Goal: Register for event/course: Sign up to attend an event or enroll in a course

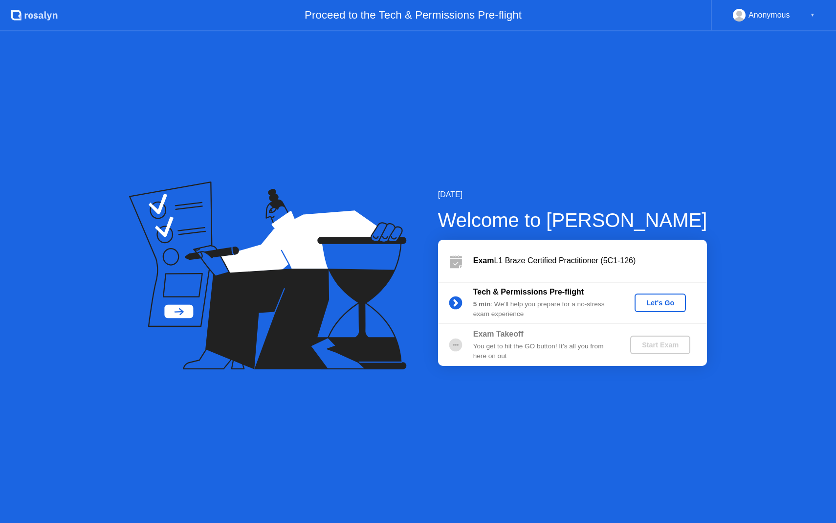
click at [666, 302] on div "Let's Go" at bounding box center [660, 303] width 44 height 8
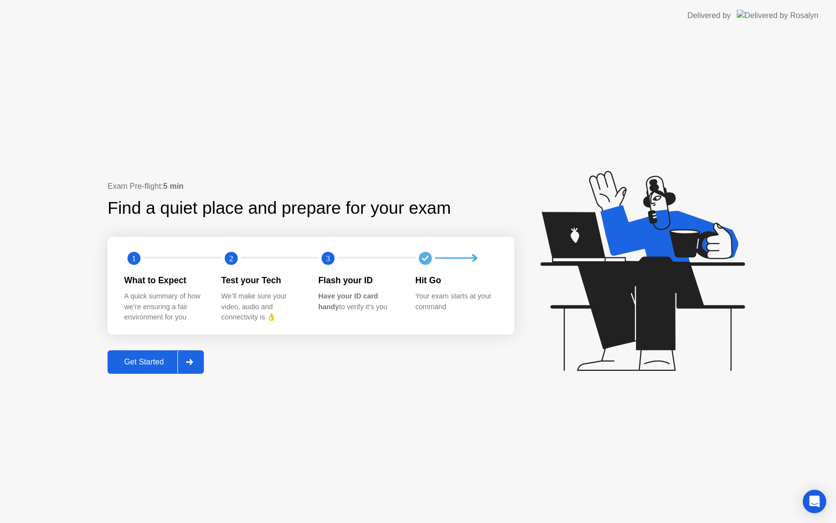
click at [151, 365] on div "Get Started" at bounding box center [143, 361] width 67 height 9
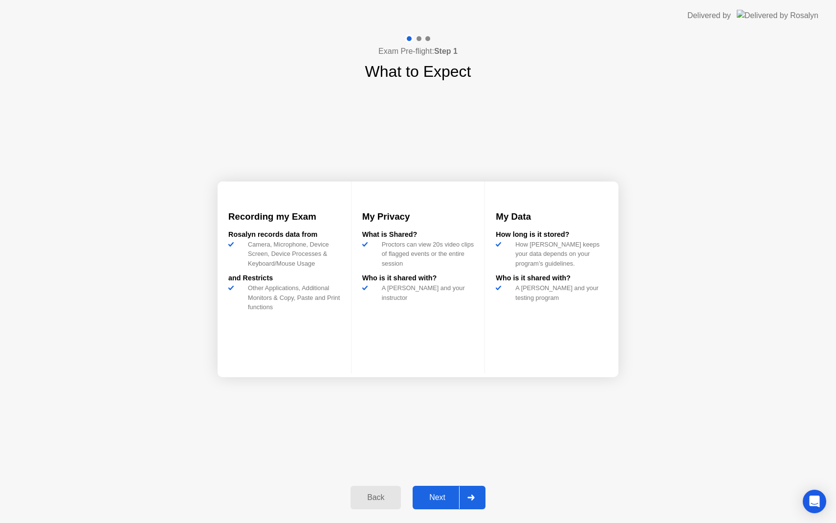
click at [446, 500] on div "Next" at bounding box center [437, 497] width 44 height 9
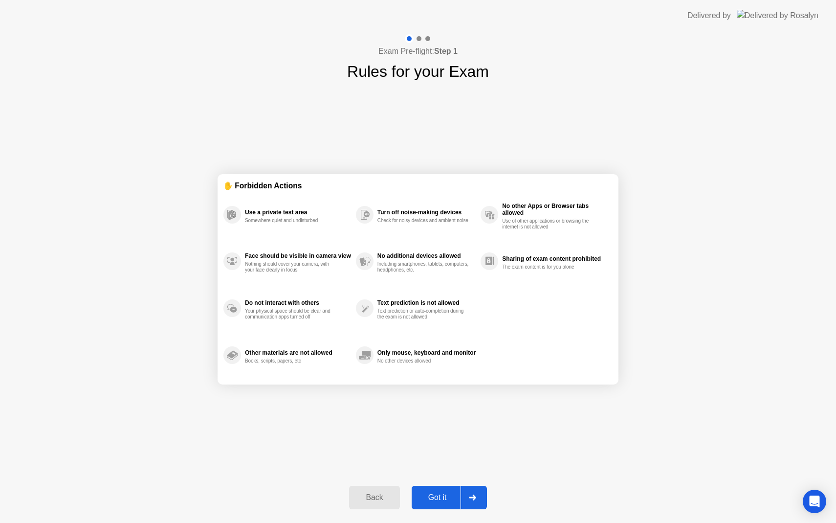
click at [440, 503] on button "Got it" at bounding box center [449, 496] width 75 height 23
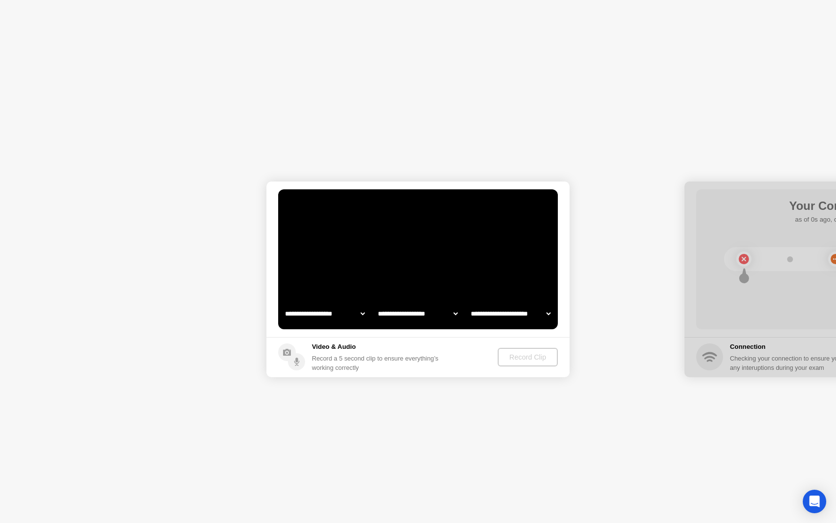
select select "**********"
select select "*******"
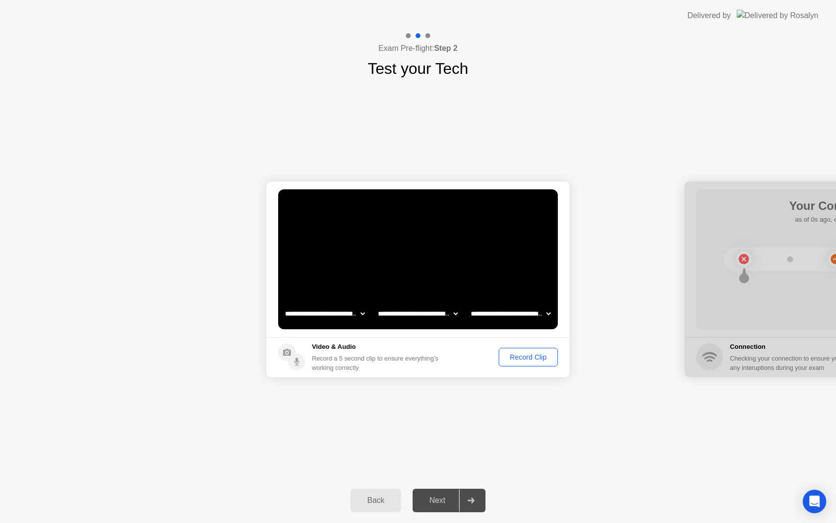
click at [533, 356] on div "Record Clip" at bounding box center [528, 357] width 52 height 8
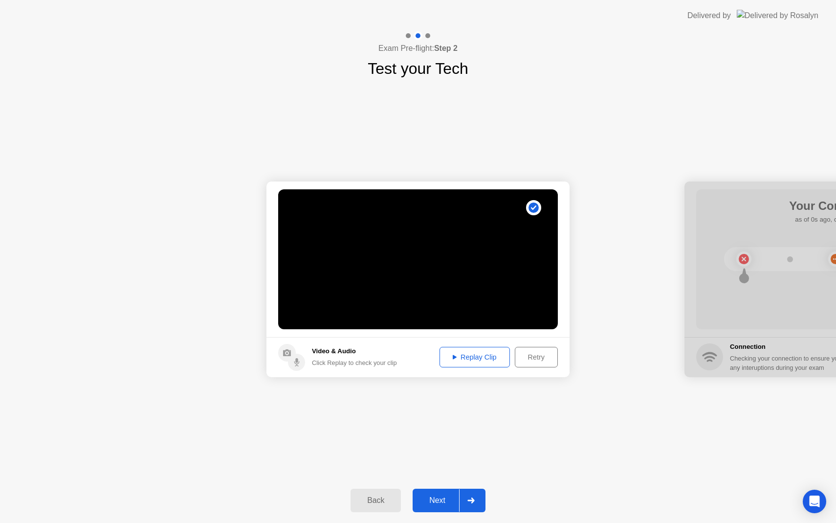
click at [476, 358] on div "Replay Clip" at bounding box center [475, 357] width 64 height 8
click at [437, 502] on div "Next" at bounding box center [437, 500] width 44 height 9
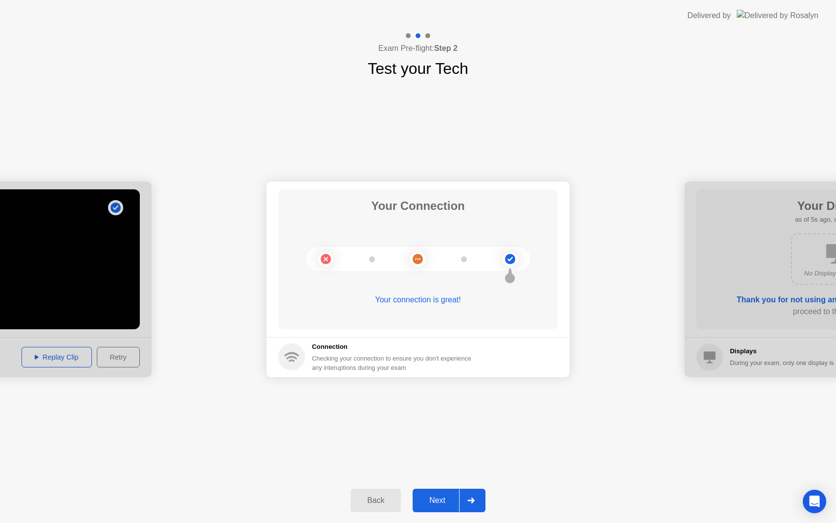
click at [429, 502] on div "Next" at bounding box center [437, 500] width 44 height 9
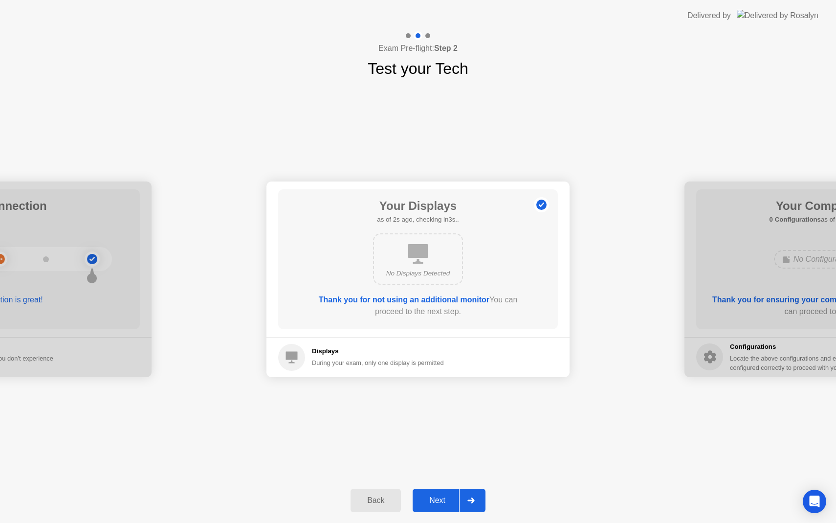
click at [427, 500] on div "Next" at bounding box center [437, 500] width 44 height 9
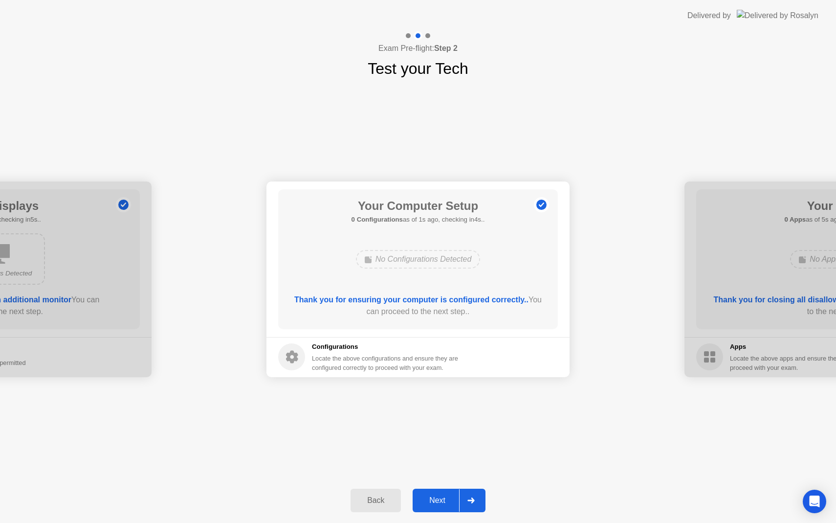
click at [444, 511] on button "Next" at bounding box center [449, 499] width 73 height 23
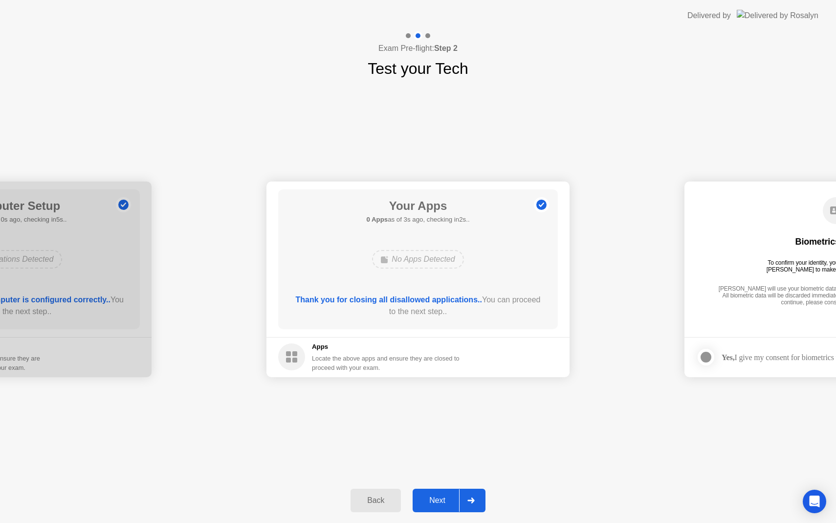
click at [430, 501] on div "Next" at bounding box center [437, 500] width 44 height 9
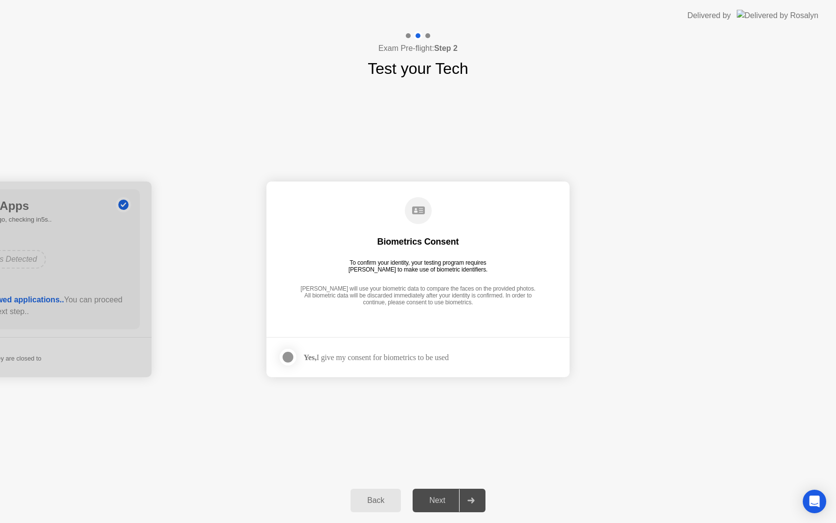
click at [418, 356] on div "Yes, I give my consent for biometrics to be used" at bounding box center [376, 356] width 145 height 9
click at [416, 243] on div "Biometrics Consent" at bounding box center [418, 242] width 82 height 12
click at [429, 310] on div "Biometrics Consent To confirm your identity, your testing program requires [PER…" at bounding box center [418, 252] width 280 height 126
click at [290, 355] on div at bounding box center [288, 357] width 12 height 12
click at [444, 496] on div "Next" at bounding box center [437, 500] width 44 height 9
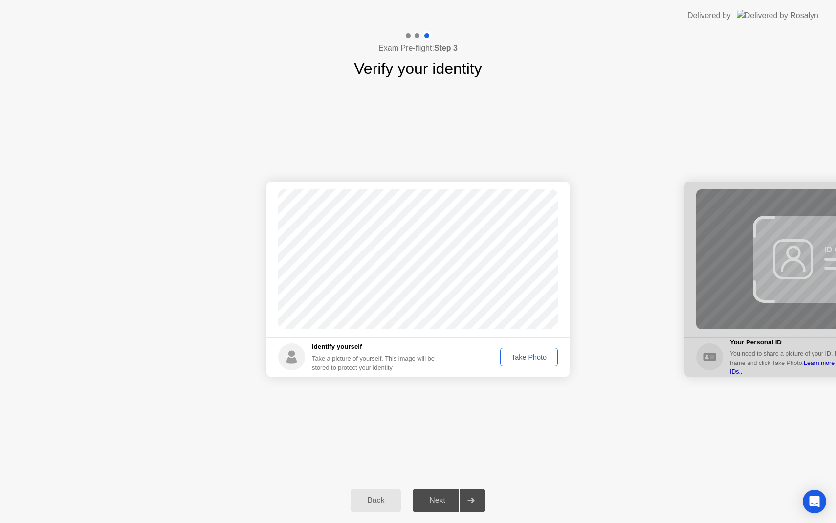
click at [524, 360] on div "Take Photo" at bounding box center [528, 357] width 51 height 8
click at [435, 501] on div "Next" at bounding box center [437, 500] width 44 height 9
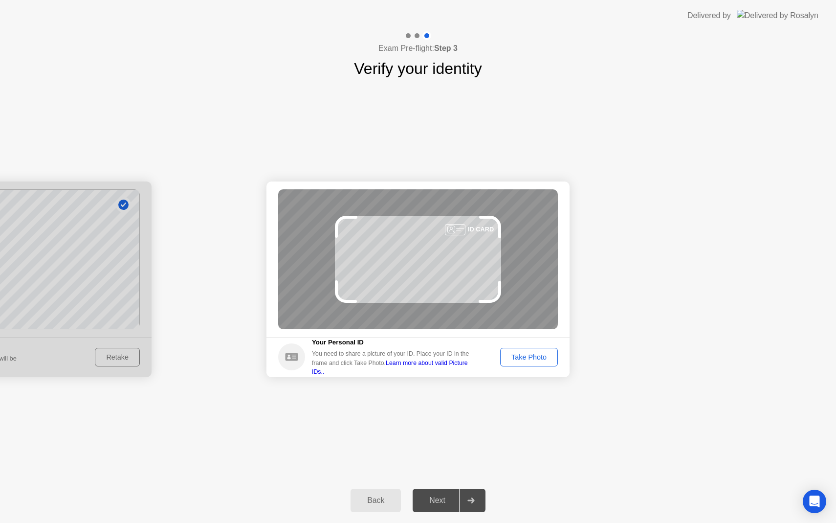
click at [536, 363] on button "Take Photo" at bounding box center [529, 357] width 58 height 19
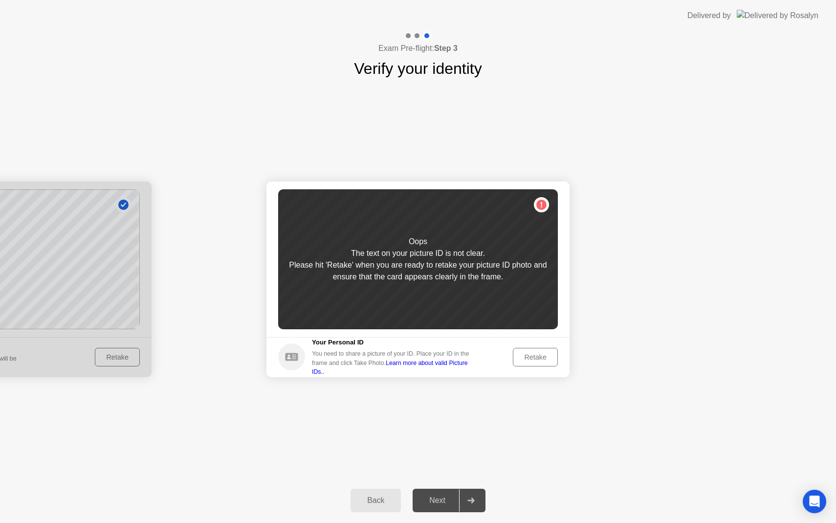
click at [542, 359] on div "Retake" at bounding box center [535, 357] width 38 height 8
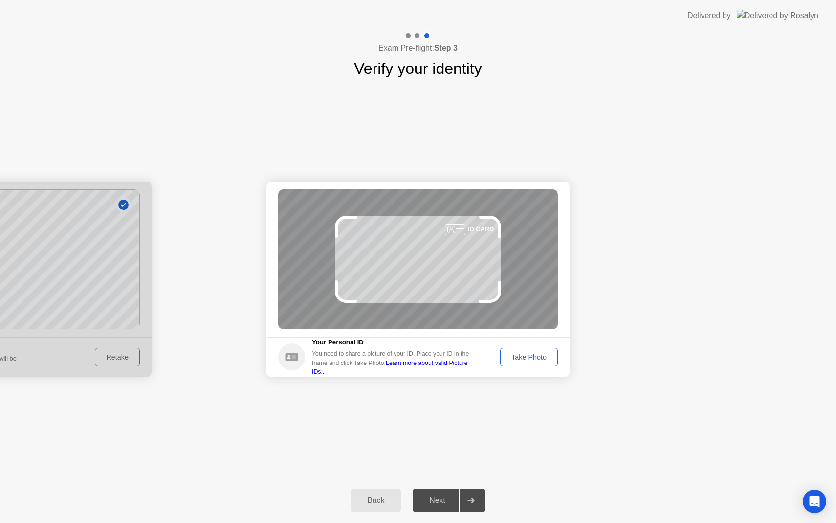
click at [526, 358] on div "Take Photo" at bounding box center [528, 357] width 51 height 8
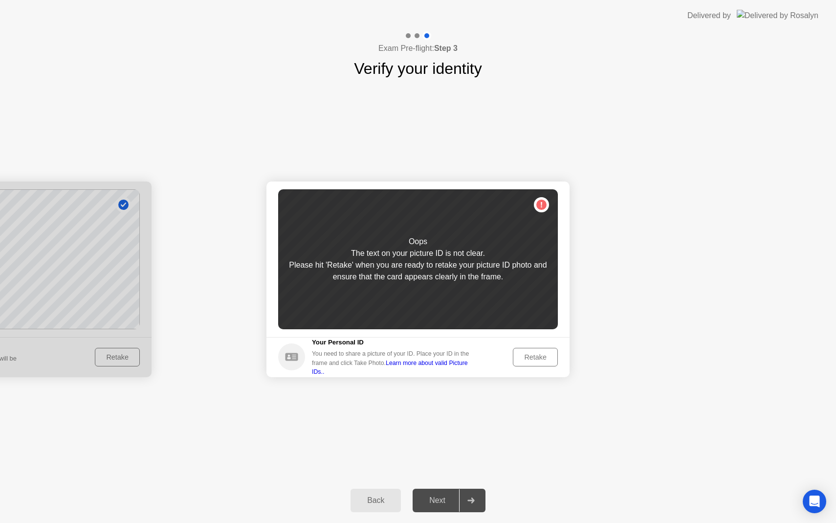
click at [526, 358] on div "Retake" at bounding box center [535, 357] width 38 height 8
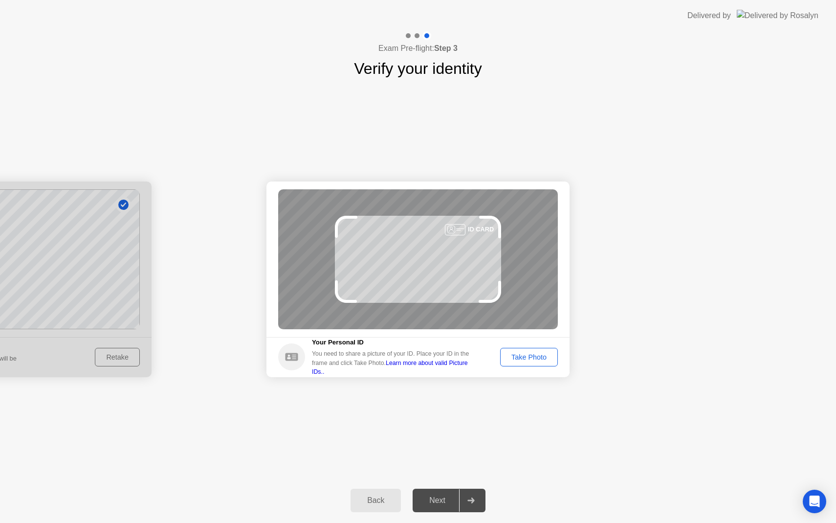
click at [542, 355] on div "Take Photo" at bounding box center [528, 357] width 51 height 8
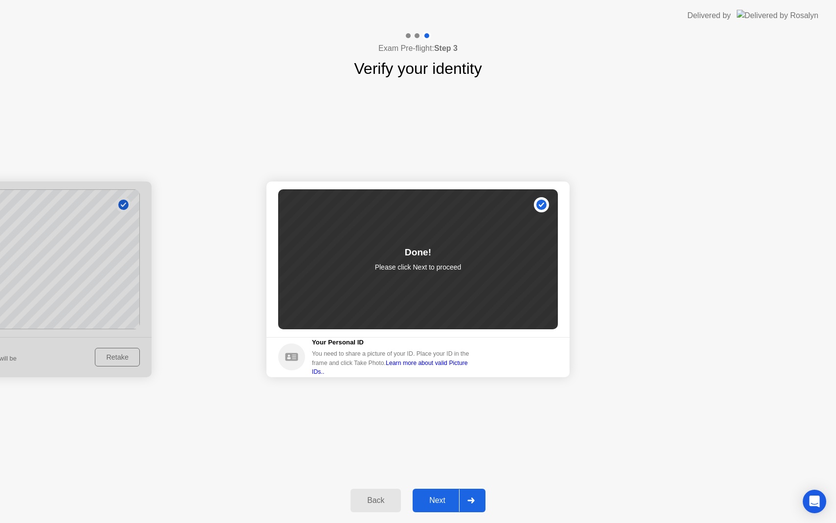
click at [436, 508] on button "Next" at bounding box center [449, 499] width 73 height 23
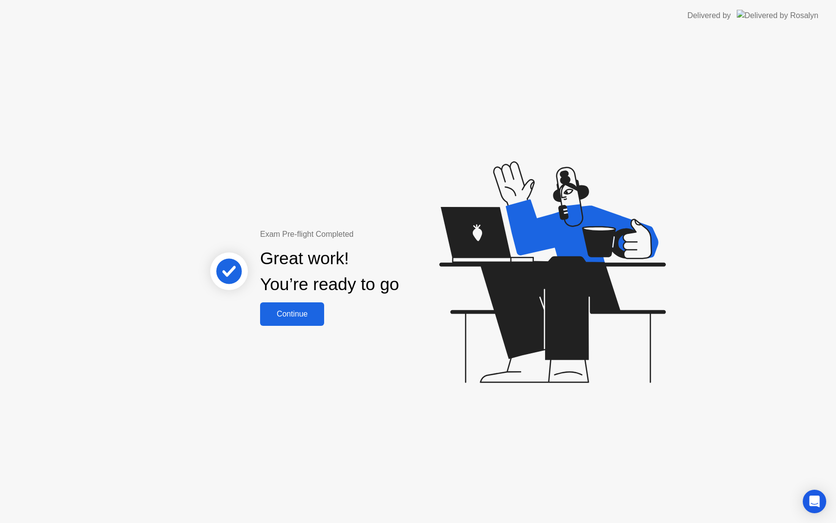
click at [276, 314] on div "Continue" at bounding box center [292, 313] width 58 height 9
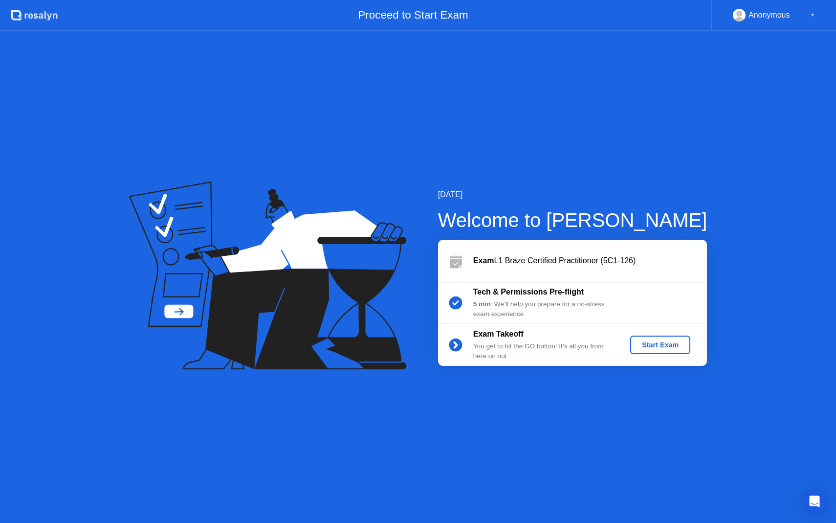
click at [668, 346] on div "Start Exam" at bounding box center [660, 345] width 52 height 8
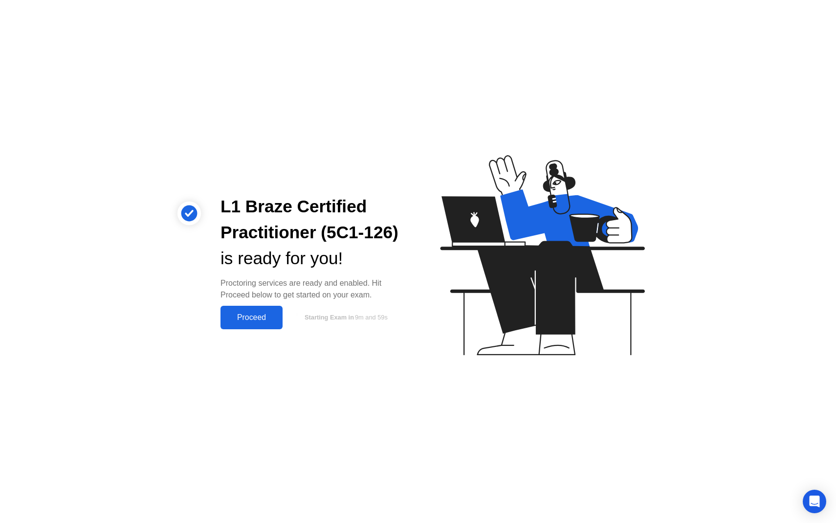
click at [262, 320] on div "Proceed" at bounding box center [251, 317] width 56 height 9
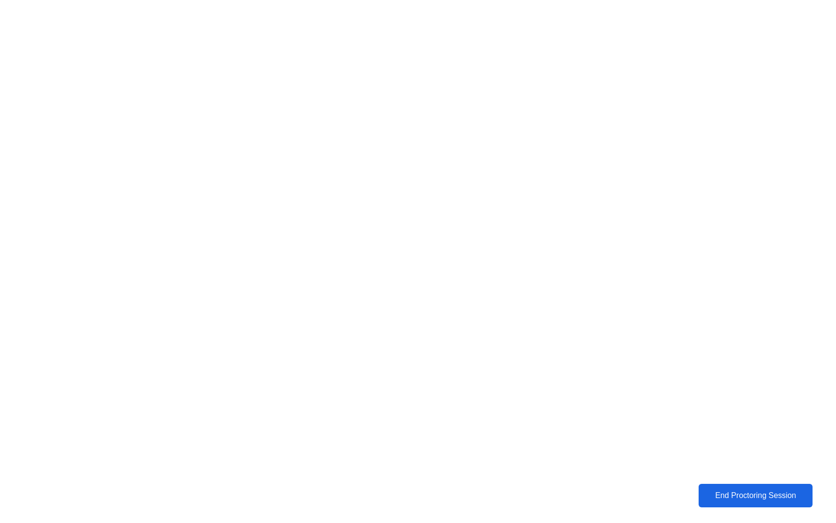
click at [768, 493] on div "End Proctoring Session" at bounding box center [755, 495] width 109 height 9
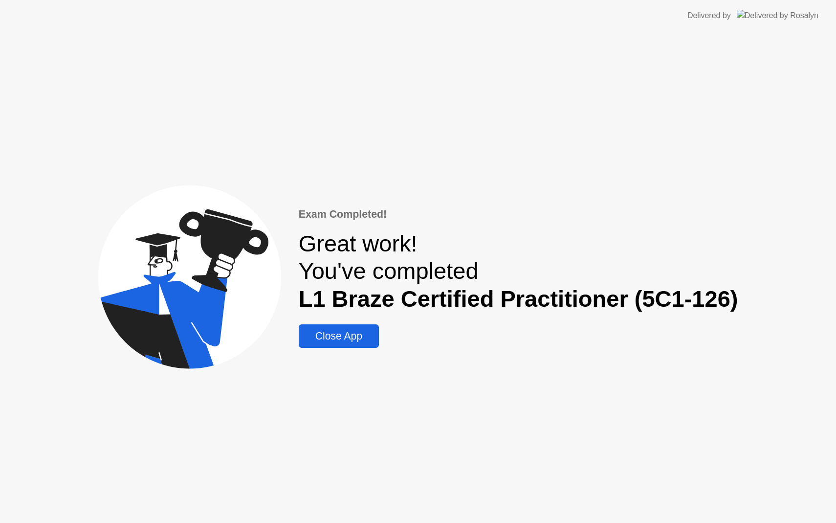
click at [346, 338] on div "Close App" at bounding box center [339, 336] width 74 height 12
